Goal: Information Seeking & Learning: Find specific fact

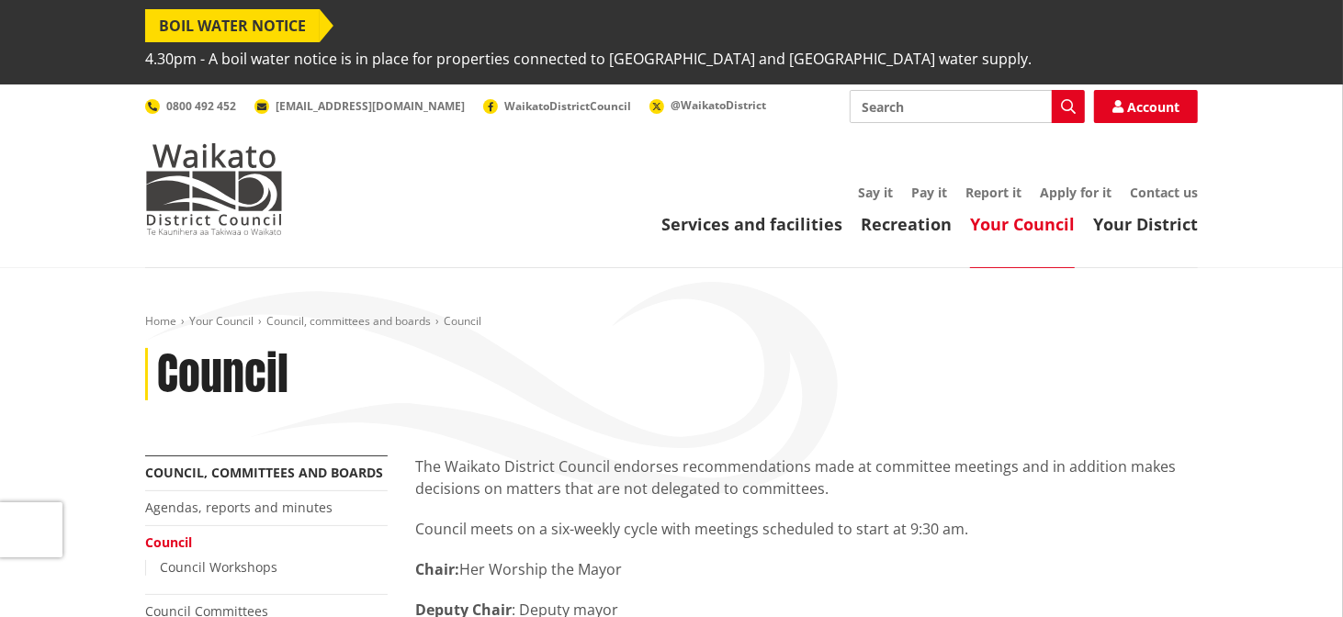
click at [969, 90] on input "Search" at bounding box center [966, 106] width 235 height 33
type input "soundsplash"
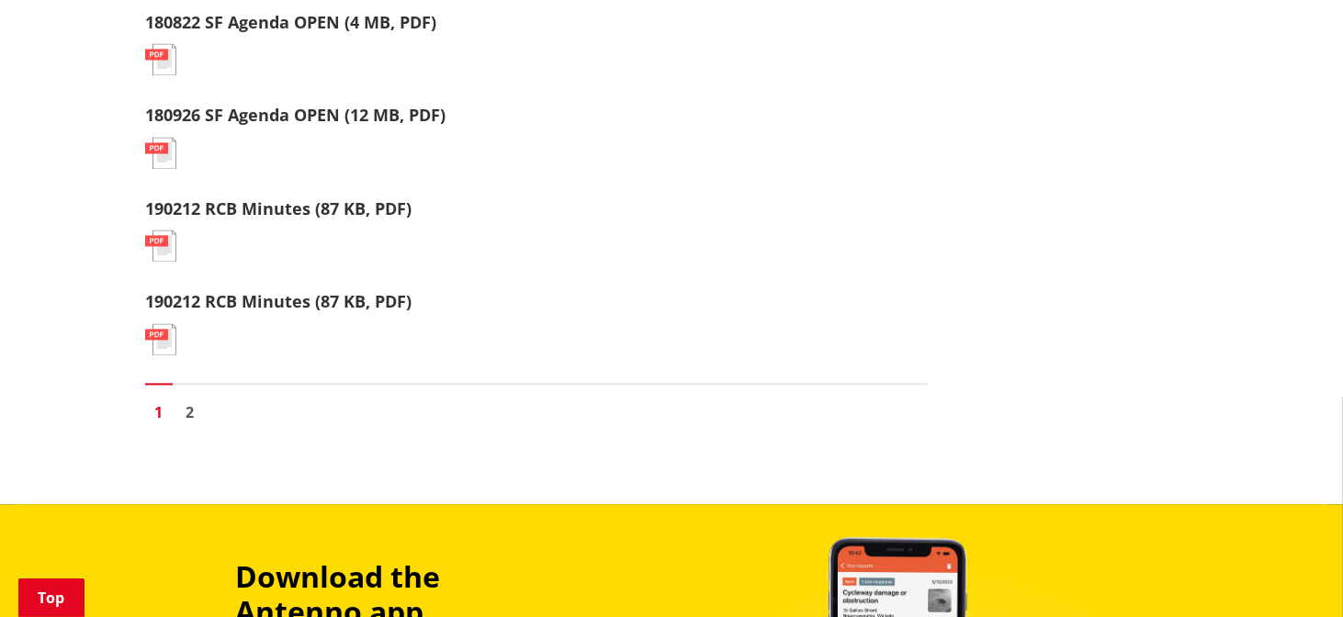
scroll to position [2172, 0]
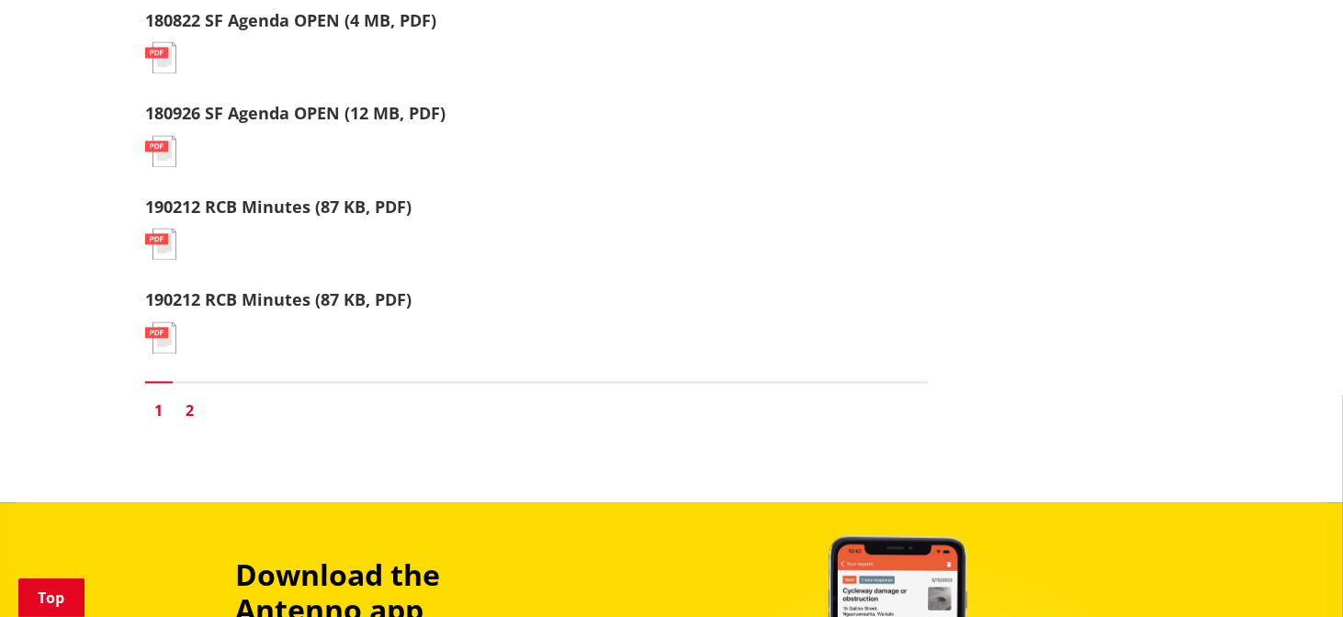
click at [187, 398] on link "2" at bounding box center [190, 412] width 28 height 28
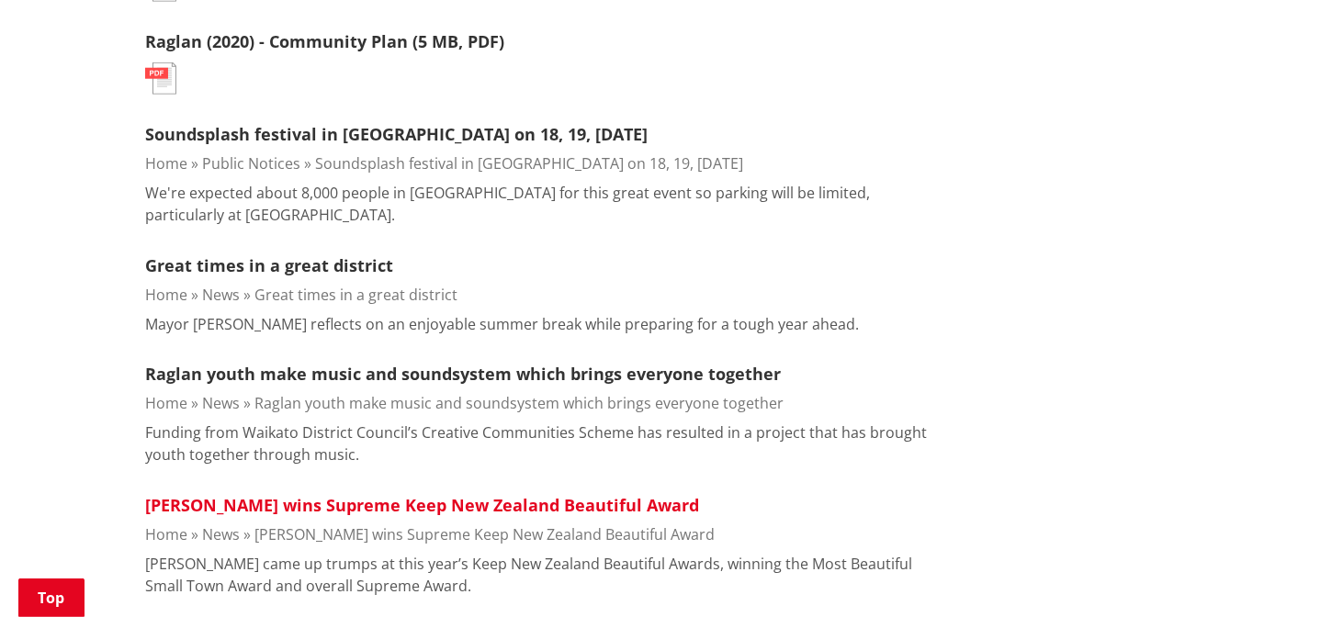
scroll to position [1065, 0]
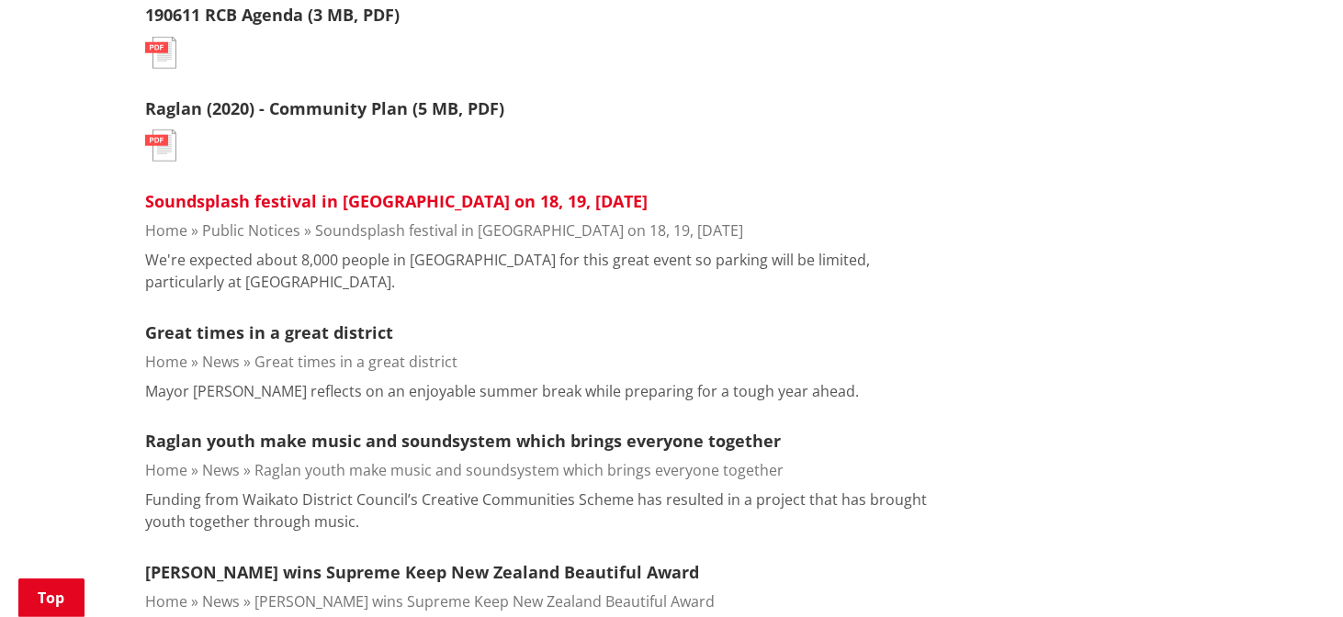
click at [425, 190] on link "Soundsplash festival in [GEOGRAPHIC_DATA] on 18, 19, [DATE]" at bounding box center [396, 201] width 502 height 22
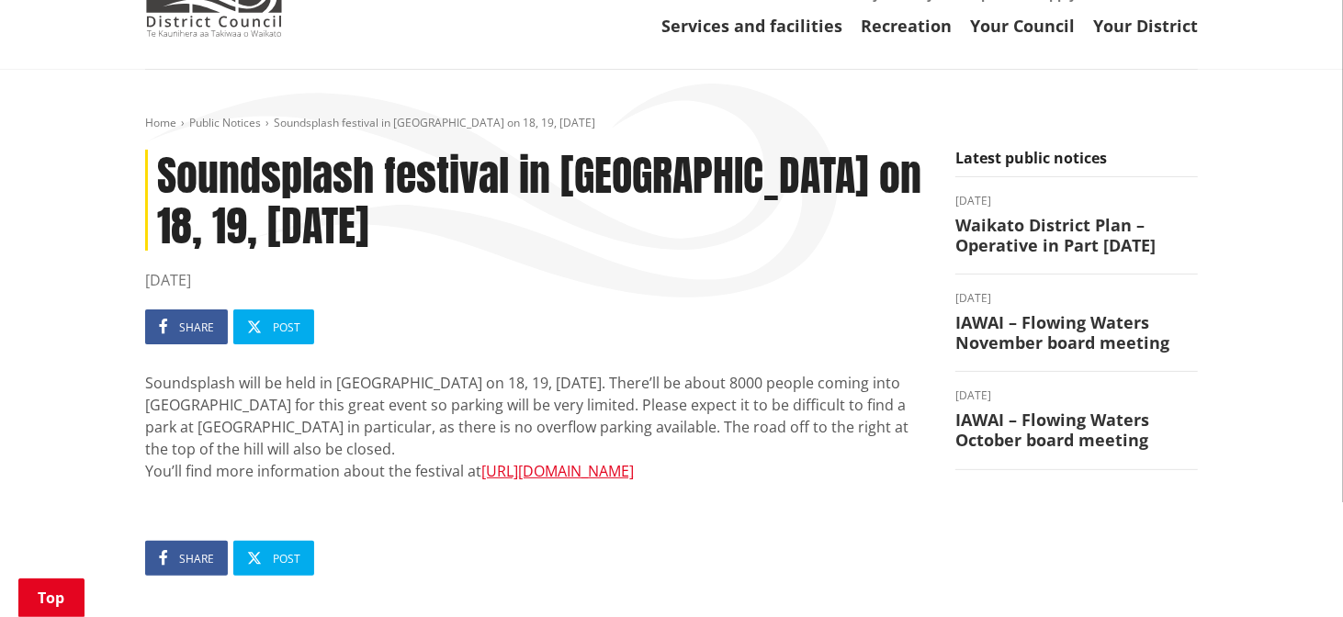
scroll to position [198, 0]
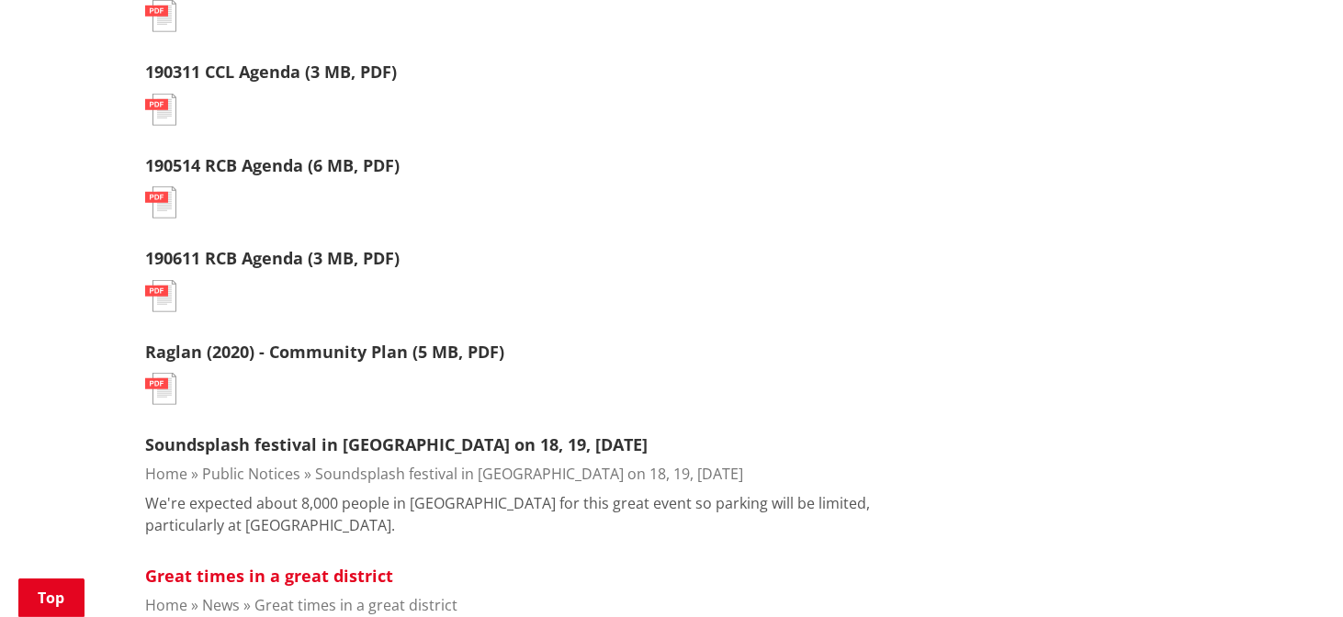
scroll to position [820, 0]
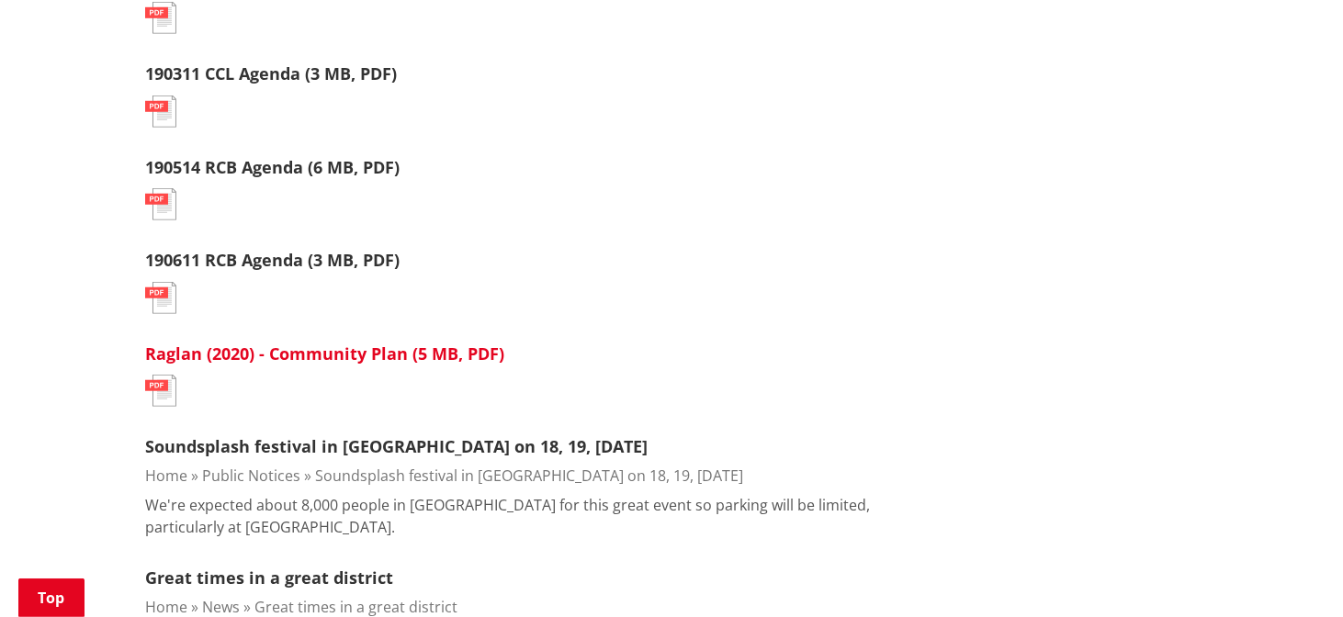
click at [375, 343] on link "Raglan (2020) - Community Plan (5 MB, PDF)" at bounding box center [324, 354] width 359 height 22
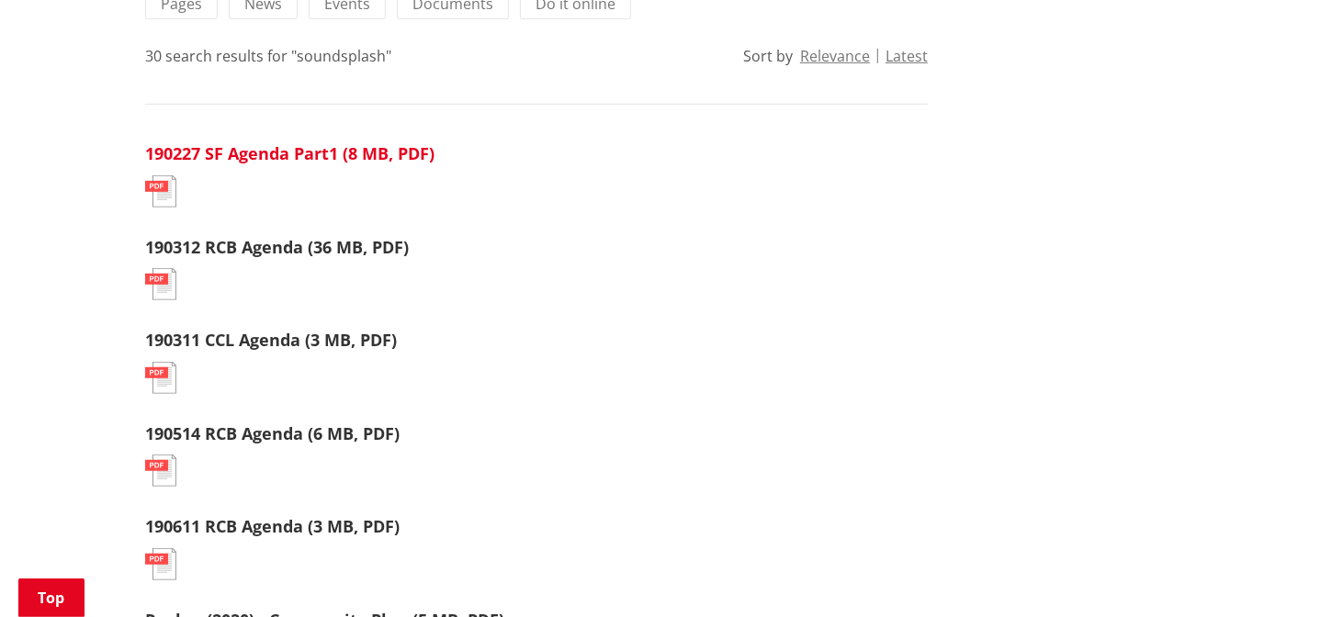
scroll to position [560, 0]
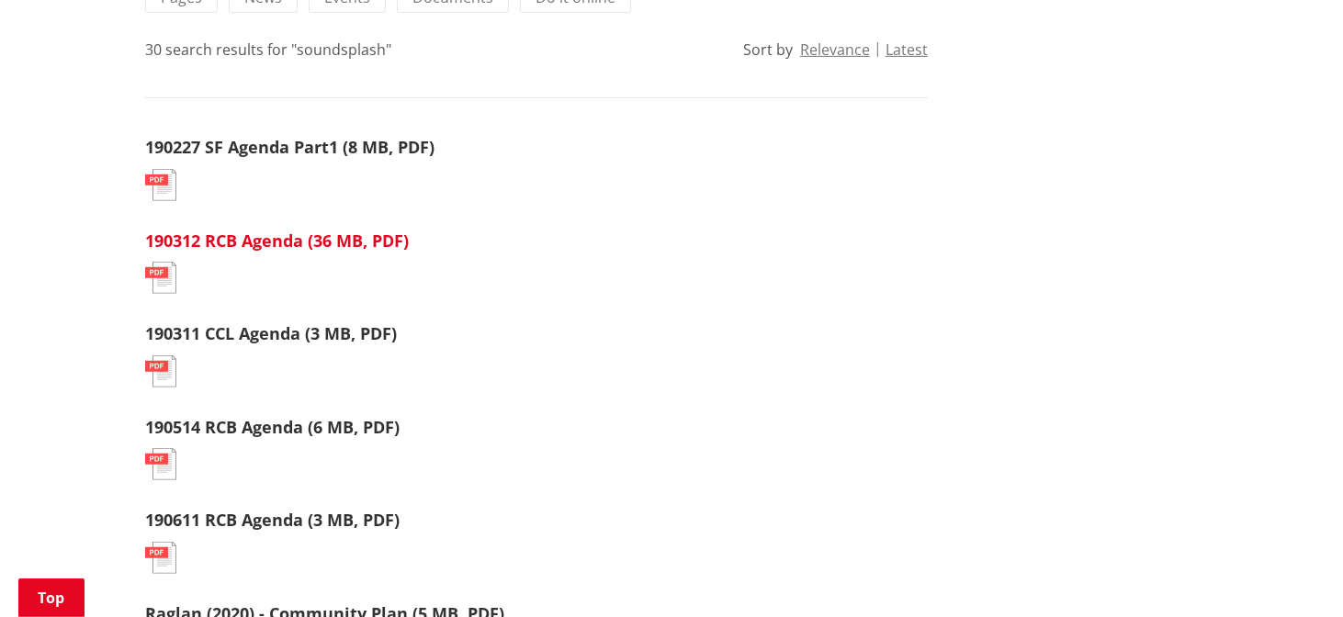
click at [363, 230] on link "190312 RCB Agenda (36 MB, PDF)" at bounding box center [277, 241] width 264 height 22
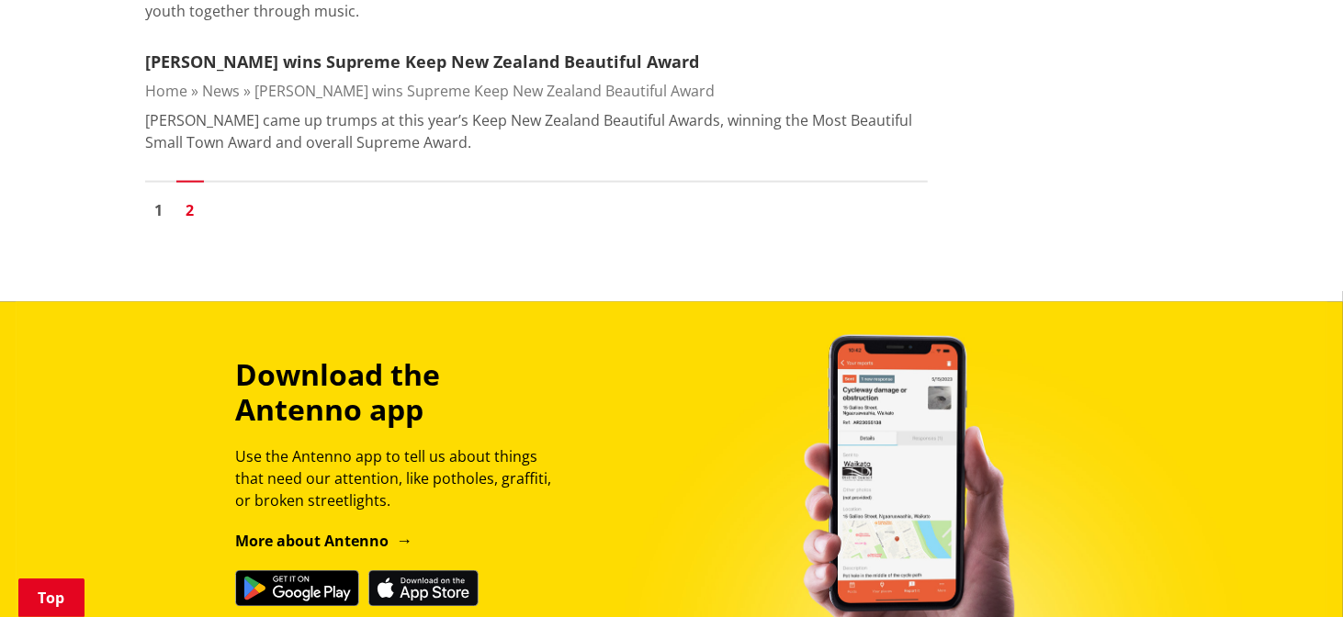
scroll to position [1577, 0]
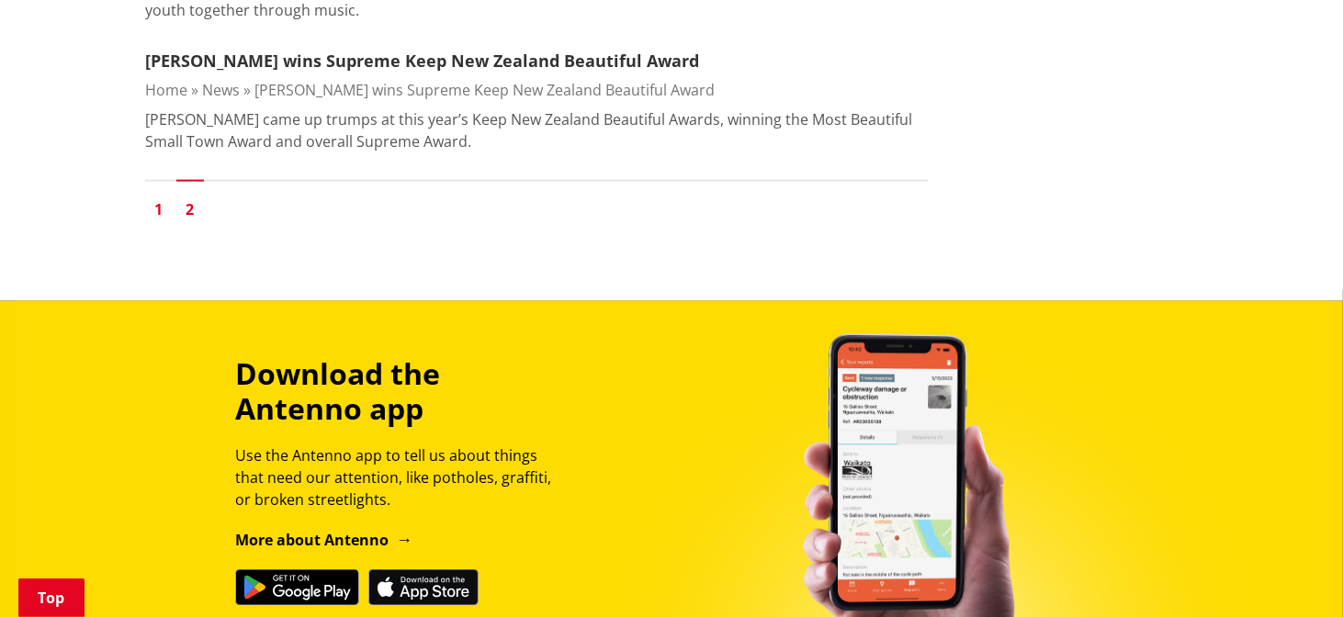
click at [155, 196] on link "1" at bounding box center [159, 210] width 28 height 28
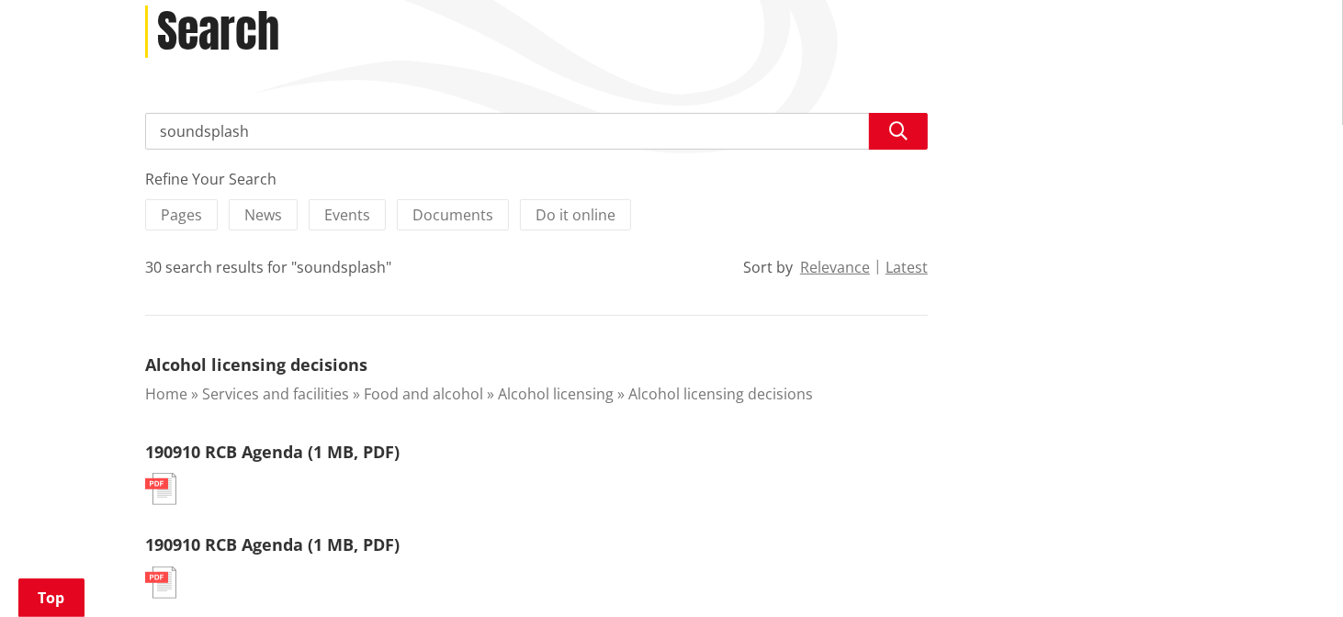
scroll to position [343, 0]
click at [295, 440] on link "190910 RCB Agenda (1 MB, PDF)" at bounding box center [272, 451] width 254 height 22
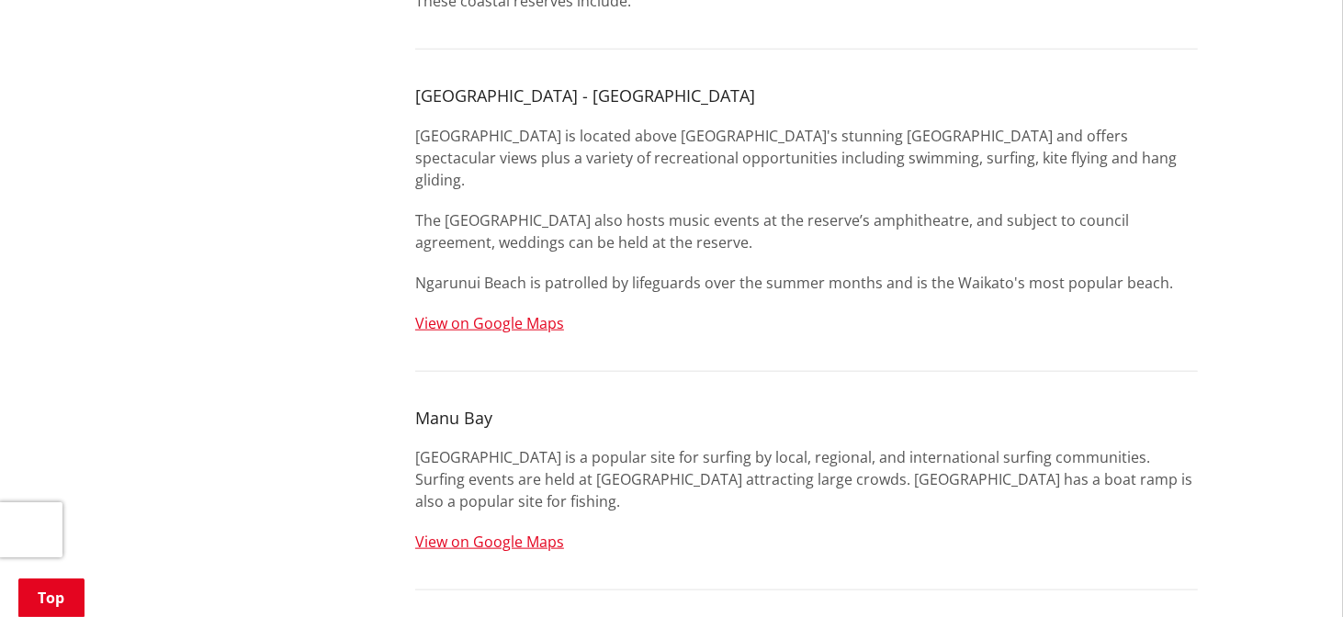
scroll to position [1079, 0]
click at [512, 314] on link "View on Google Maps" at bounding box center [489, 324] width 149 height 20
